Goal: Find specific page/section: Find specific page/section

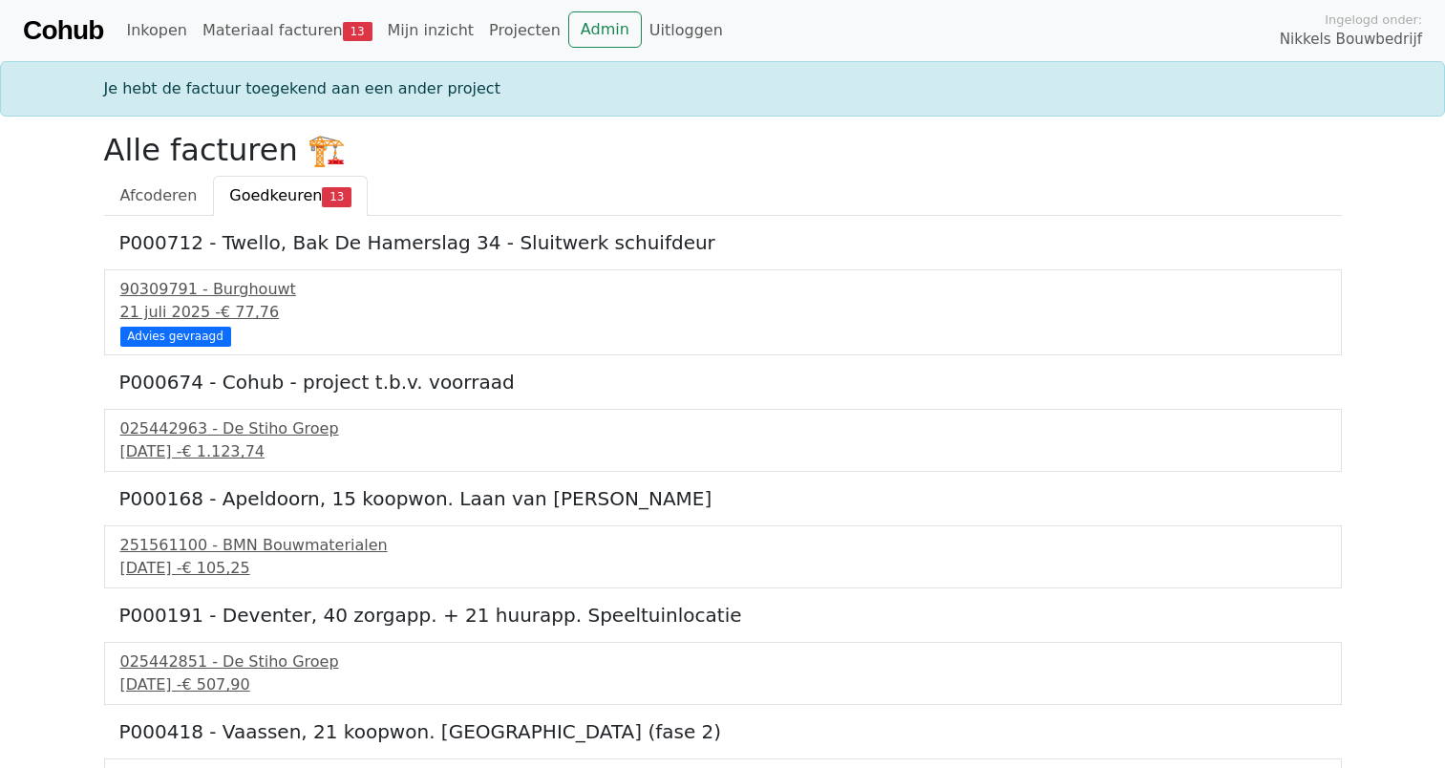
scroll to position [649, 0]
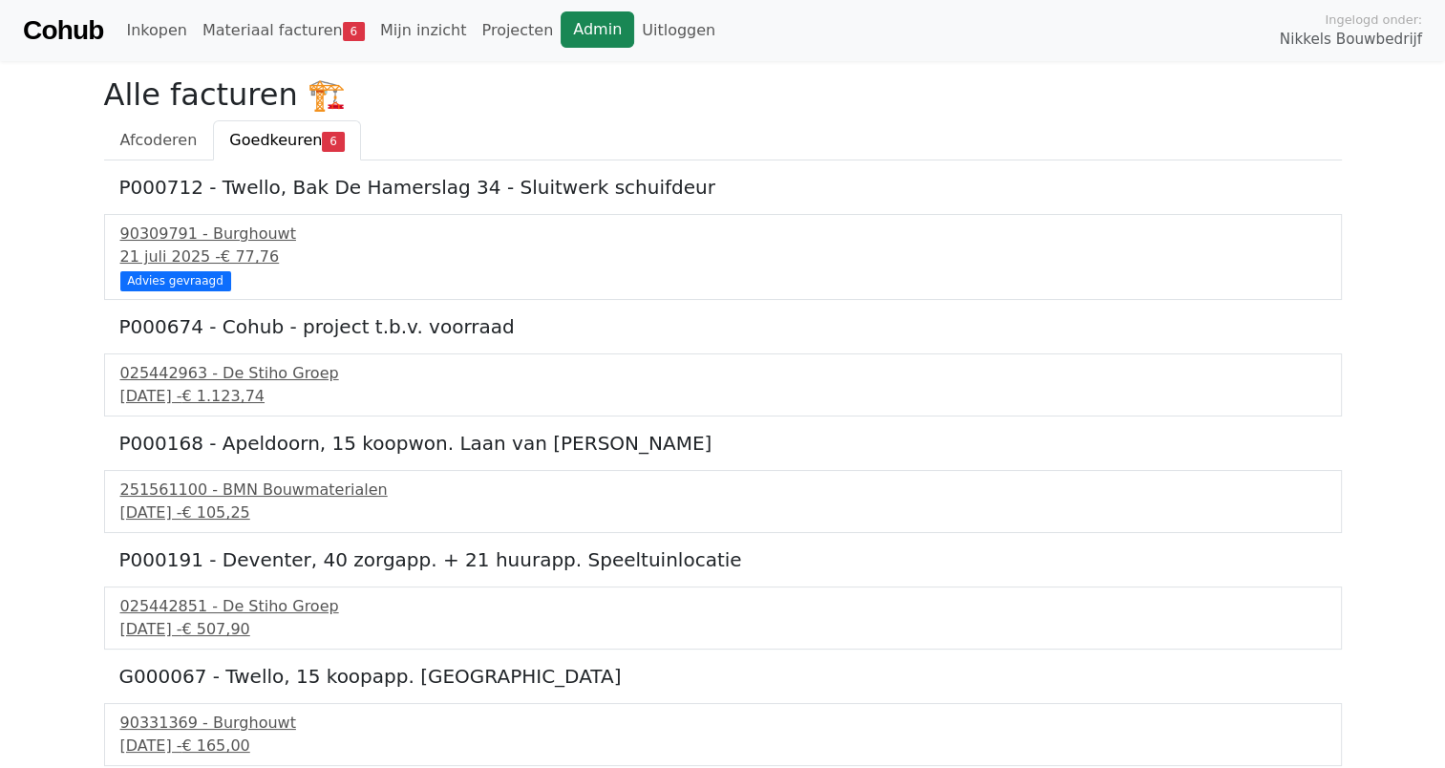
click at [561, 32] on link "Admin" at bounding box center [598, 29] width 74 height 36
